Goal: Task Accomplishment & Management: Use online tool/utility

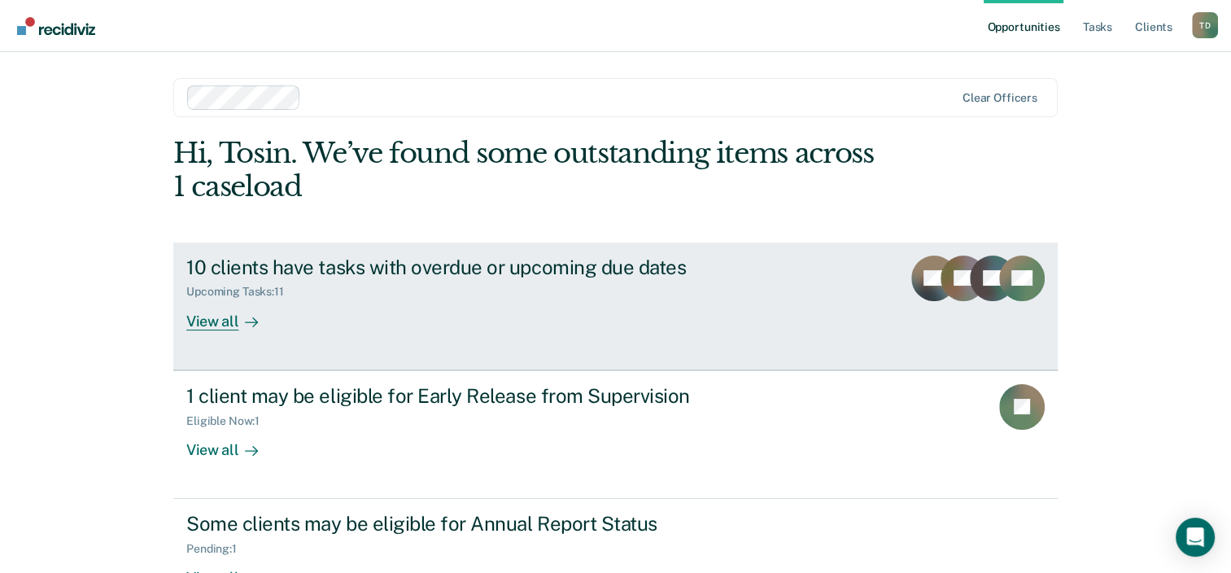
click at [296, 260] on div "10 clients have tasks with overdue or upcoming due dates" at bounding box center [471, 268] width 571 height 24
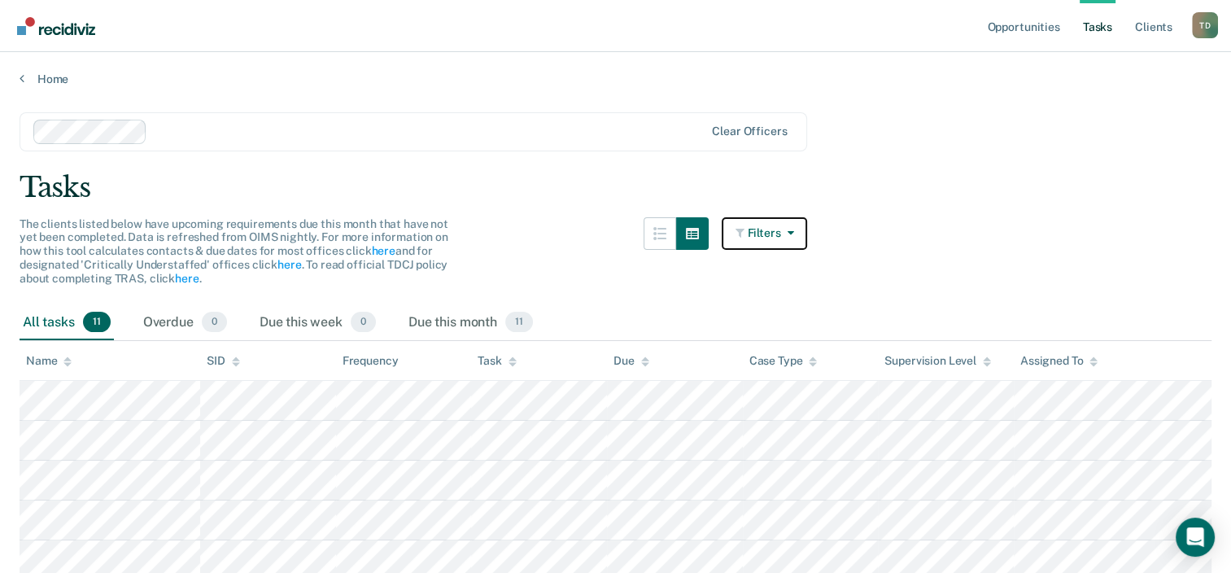
click at [793, 231] on icon "button" at bounding box center [786, 232] width 13 height 11
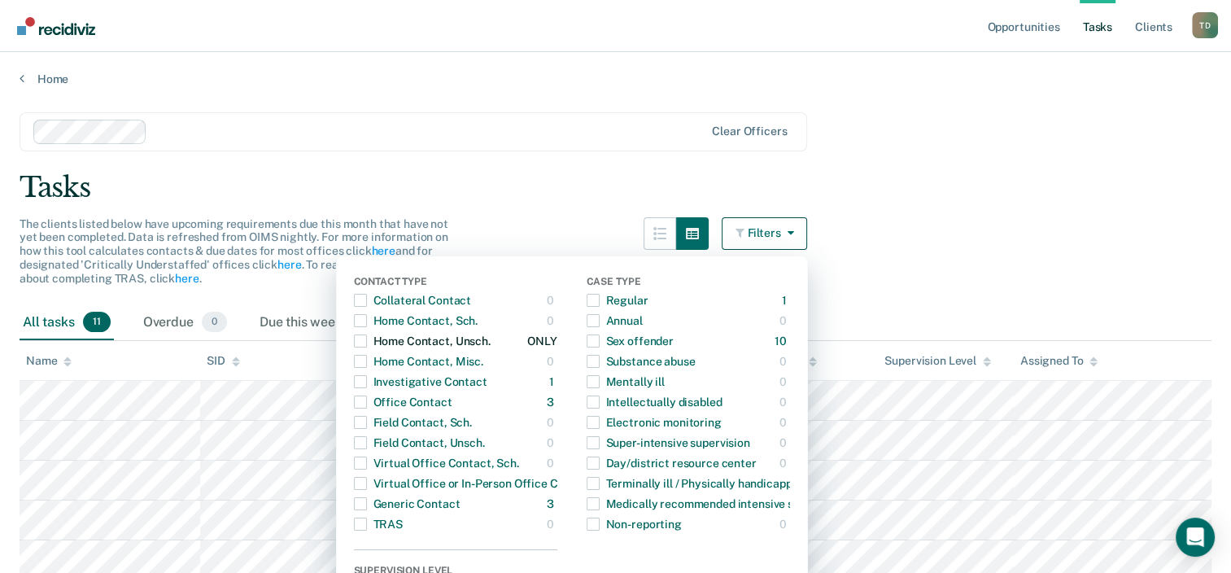
click at [367, 334] on span "button" at bounding box center [360, 340] width 13 height 13
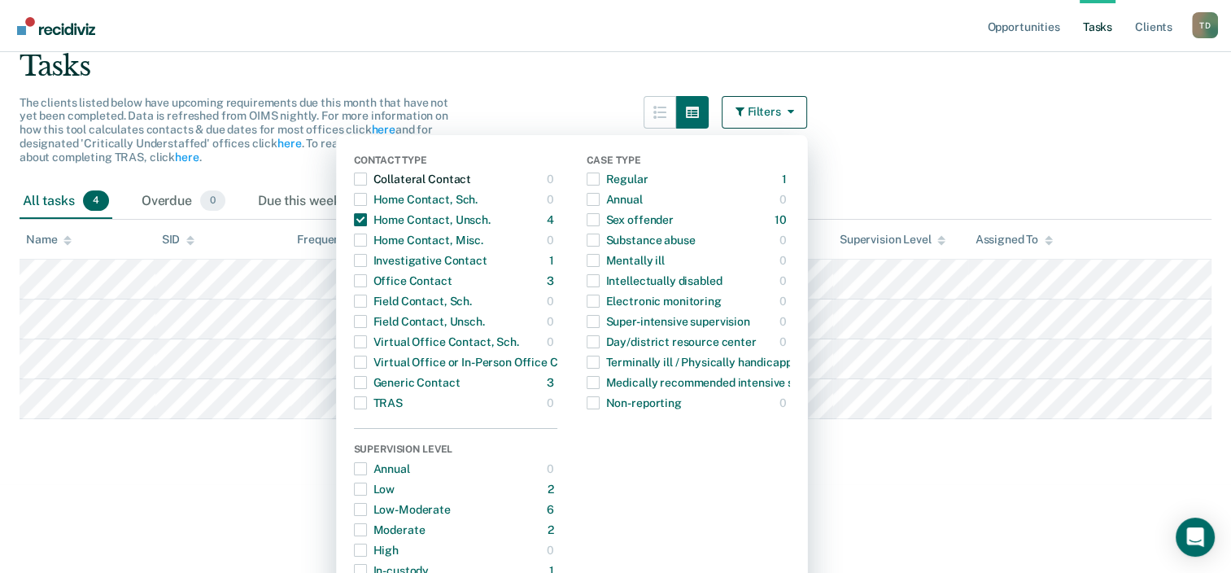
scroll to position [201, 0]
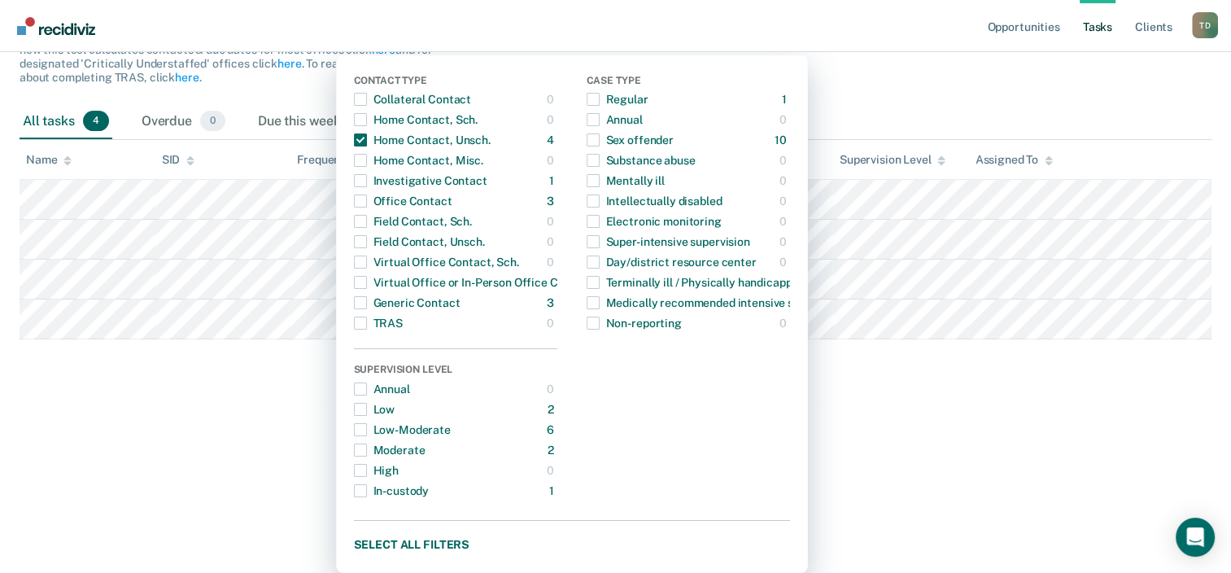
click at [885, 384] on main "Clear officers Tasks The clients listed below have upcoming requirements due th…" at bounding box center [615, 142] width 1231 height 514
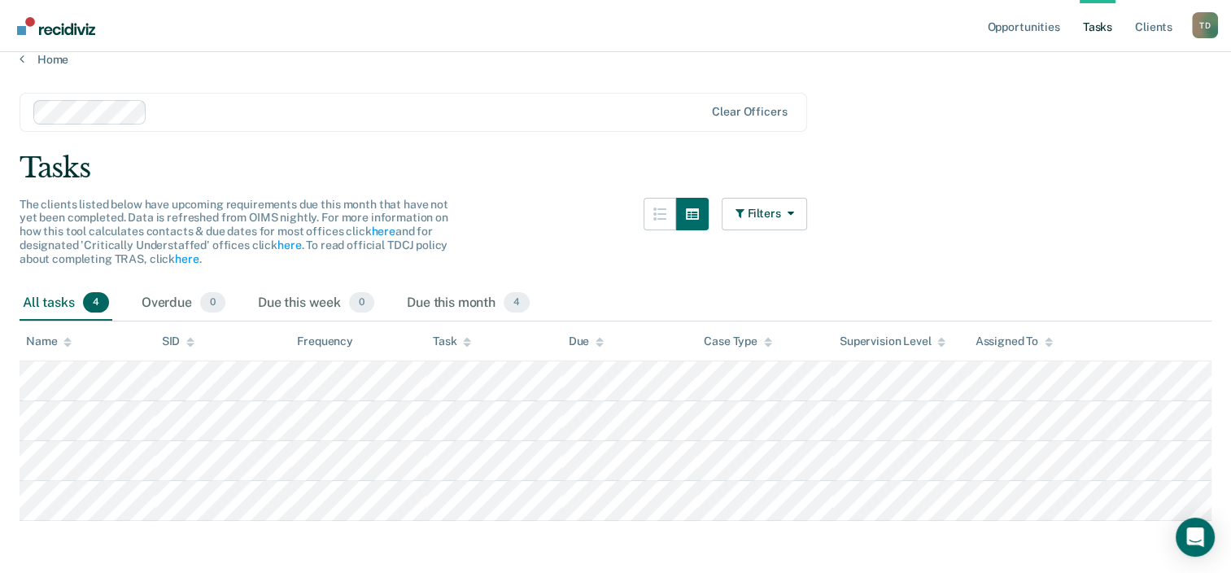
scroll to position [0, 0]
